Goal: Navigation & Orientation: Find specific page/section

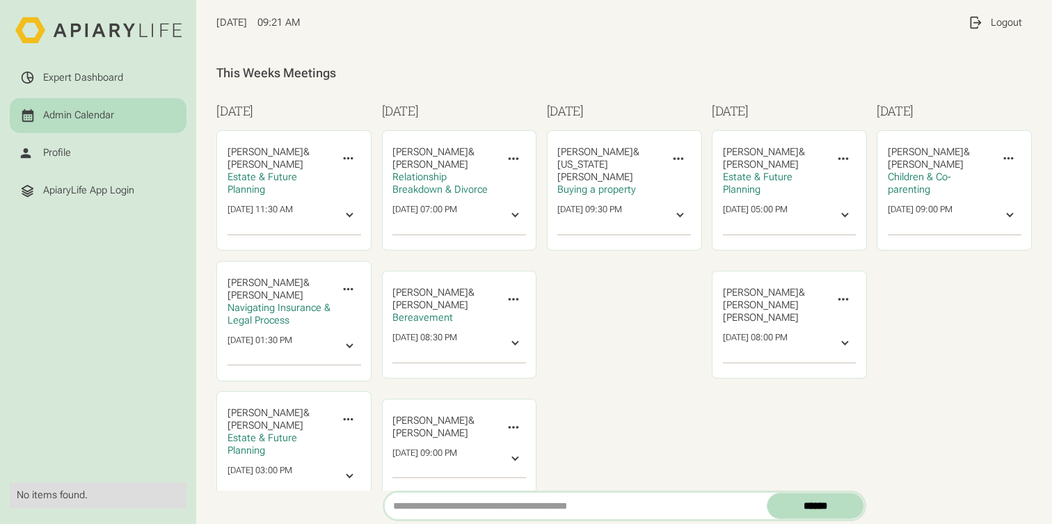
click at [68, 75] on div "Expert Dashboard" at bounding box center [83, 78] width 80 height 13
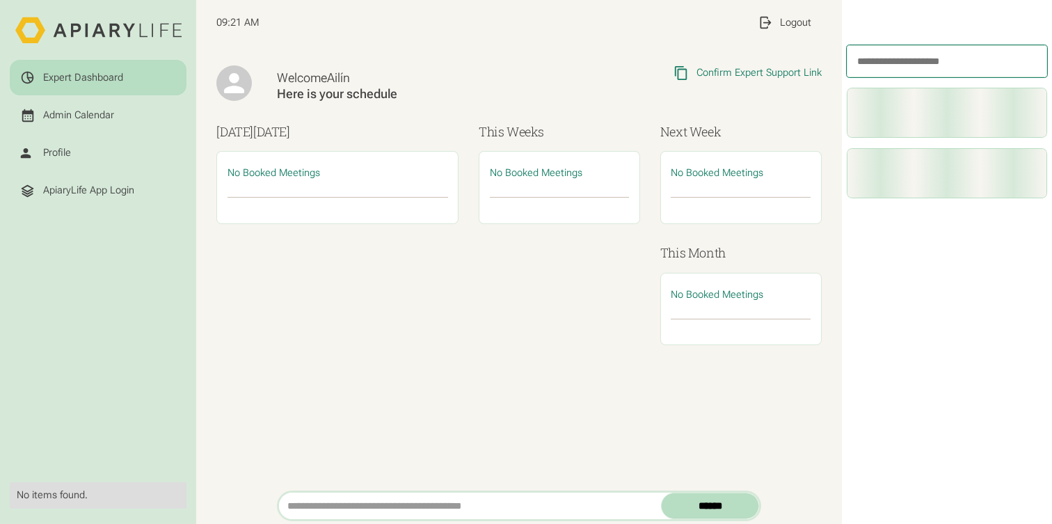
click at [57, 120] on div "Admin Calendar" at bounding box center [78, 115] width 71 height 13
